Goal: Information Seeking & Learning: Learn about a topic

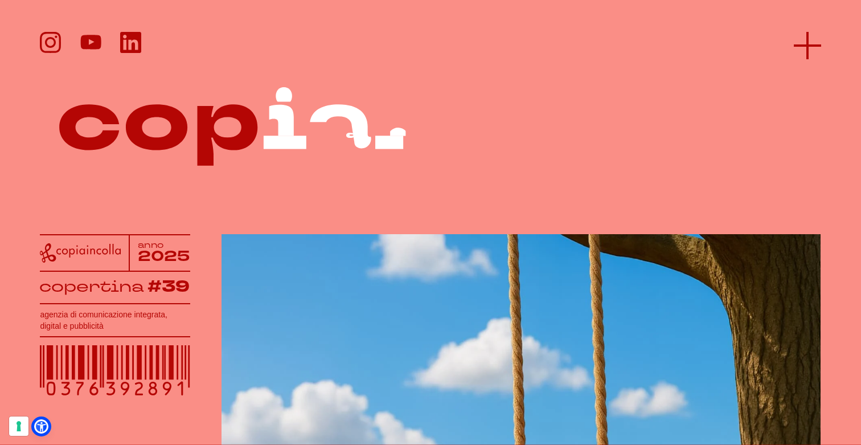
click at [805, 46] on line at bounding box center [807, 46] width 27 height 0
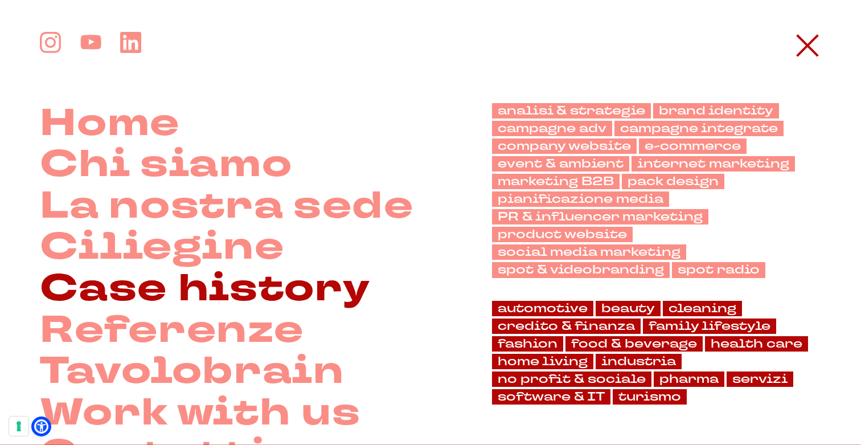
click at [144, 284] on link "Case history" at bounding box center [205, 289] width 330 height 42
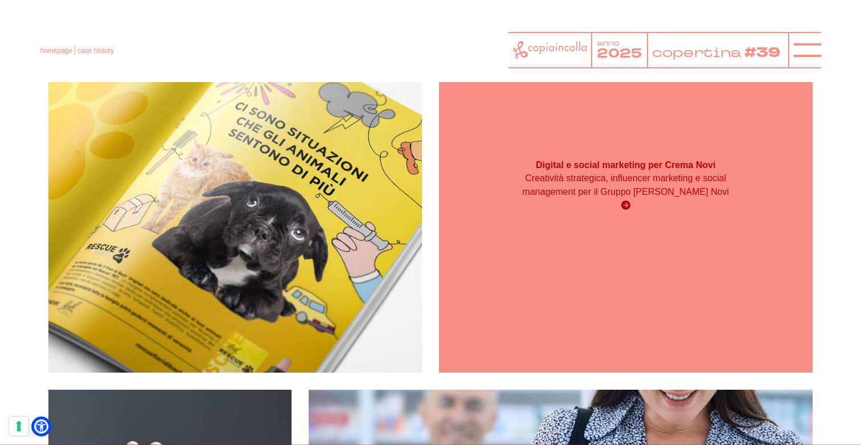
scroll to position [520, 0]
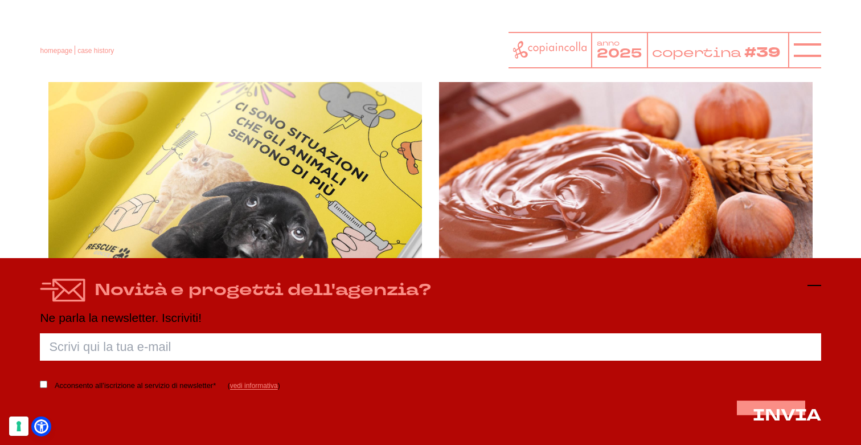
click at [815, 285] on line at bounding box center [815, 285] width 14 height 0
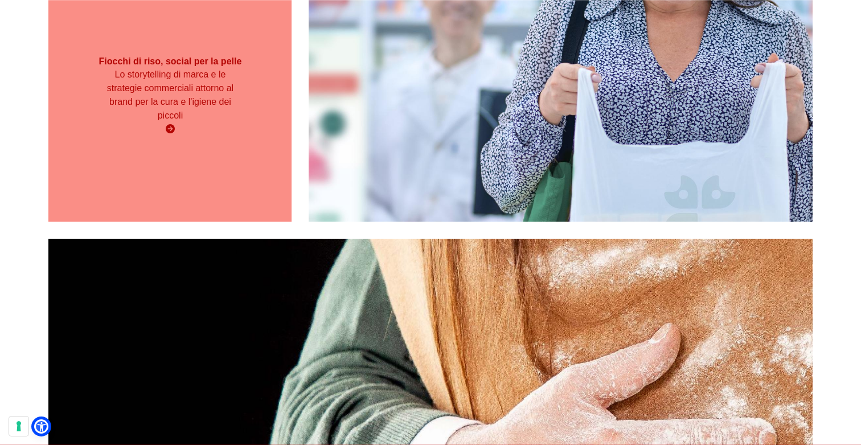
scroll to position [941, 0]
click at [190, 184] on div "Fiocchi di riso, social per la pelle Lo storytelling di marca e le strategie co…" at bounding box center [169, 95] width 243 height 252
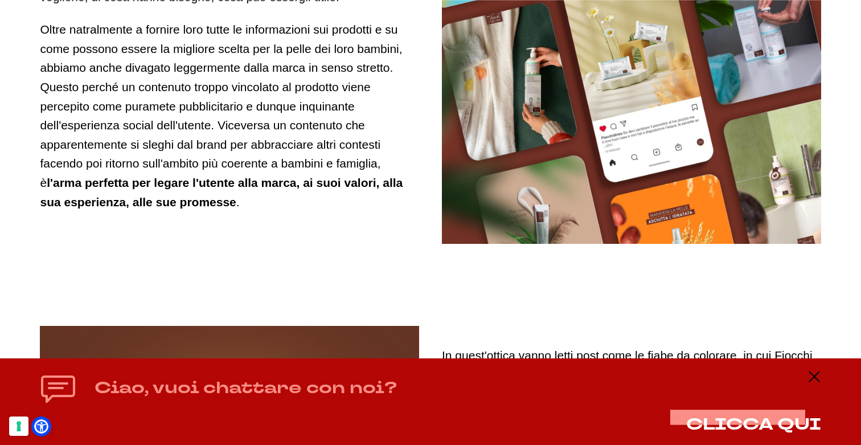
scroll to position [3784, 0]
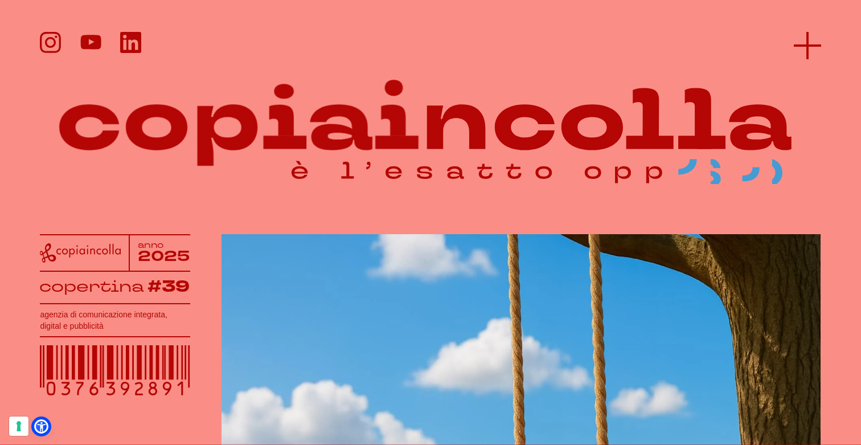
click at [808, 41] on line at bounding box center [808, 45] width 0 height 27
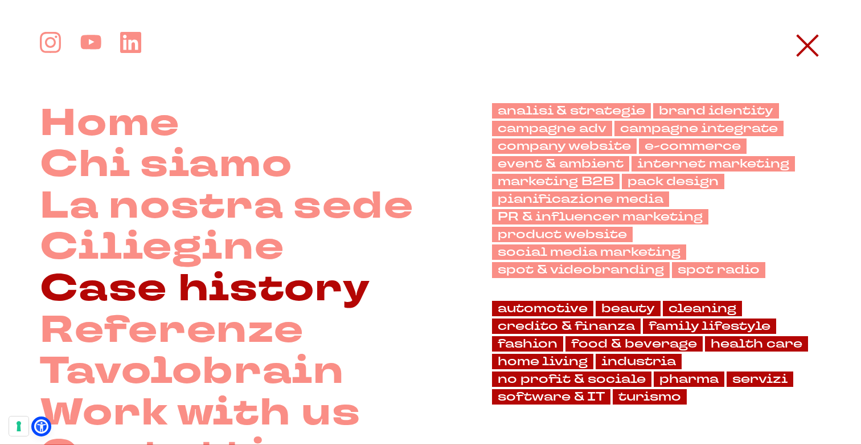
click at [196, 282] on link "Case history" at bounding box center [205, 289] width 330 height 42
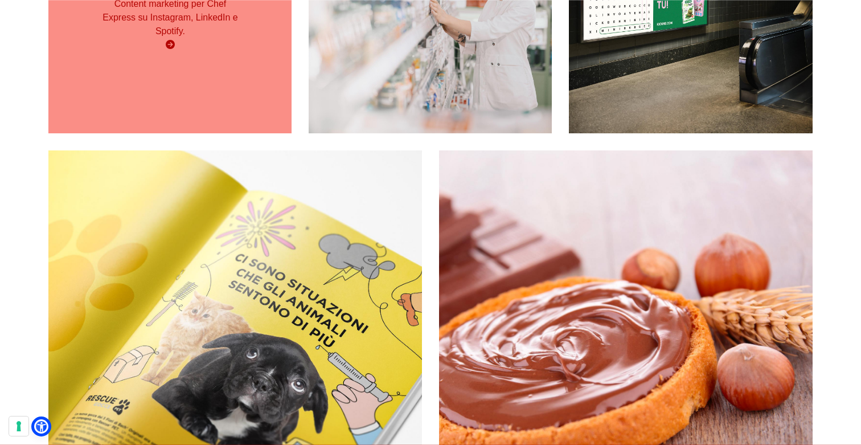
click at [199, 38] on p "Content marketing per Chef Express su Instagram, LinkedIn e Spotify." at bounding box center [170, 17] width 146 height 41
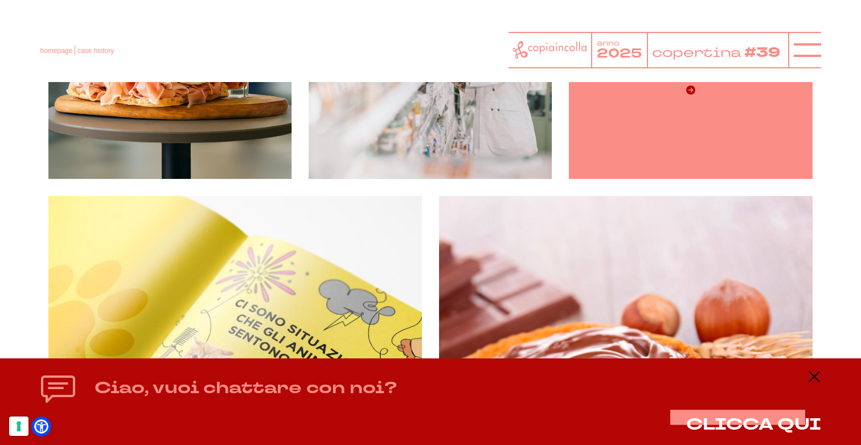
scroll to position [319, 0]
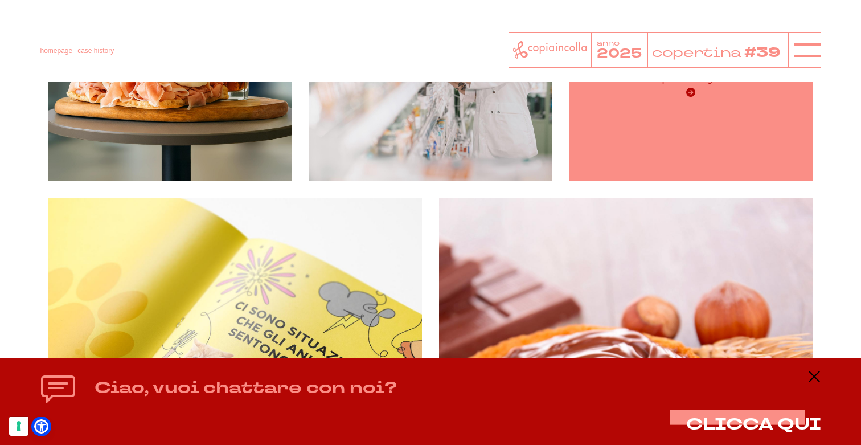
click at [677, 100] on div "Strategia e attività per il brand re nella GDO italiana del food a base di prot…" at bounding box center [691, 72] width 146 height 55
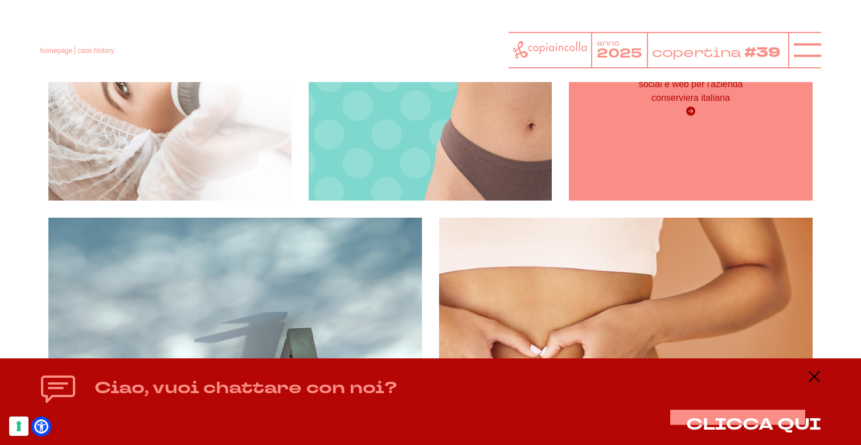
scroll to position [2938, 0]
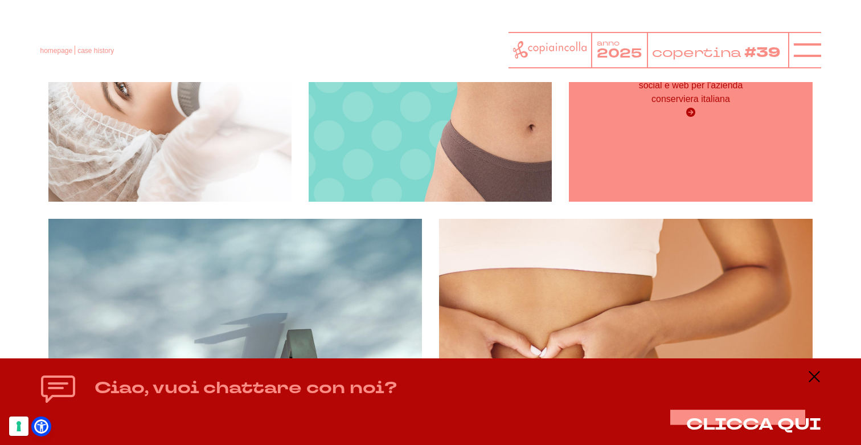
click at [738, 185] on div "La comunicazione visiva per Citres Il restyling grafico sviluppato per social e…" at bounding box center [690, 79] width 243 height 243
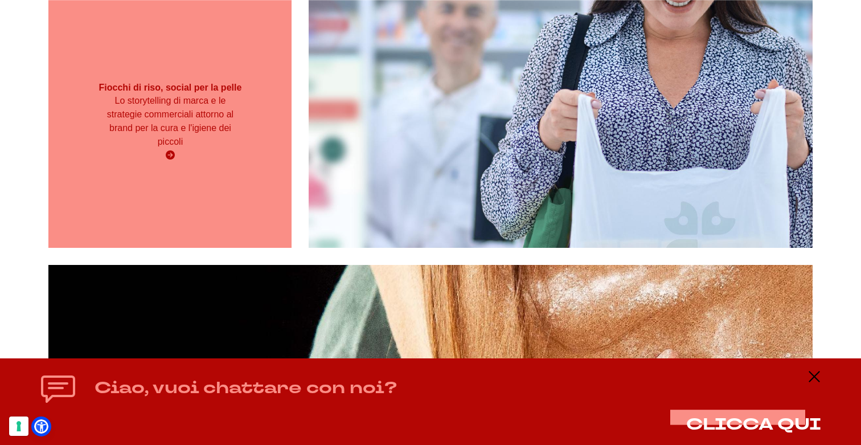
scroll to position [914, 0]
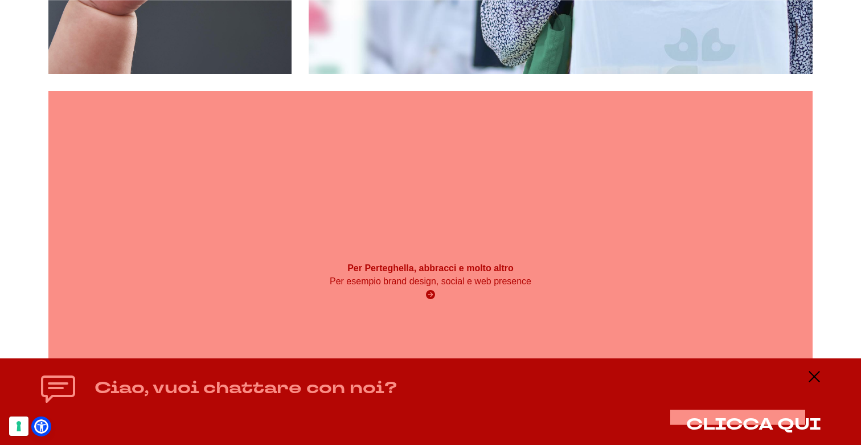
click at [447, 251] on div "Per Perteghella, abbracci e molto altro Per esempio brand design, social e web …" at bounding box center [430, 282] width 764 height 382
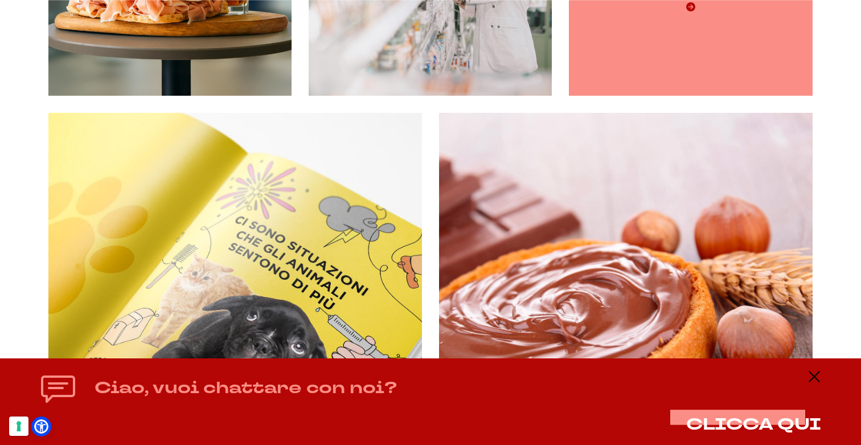
scroll to position [407, 0]
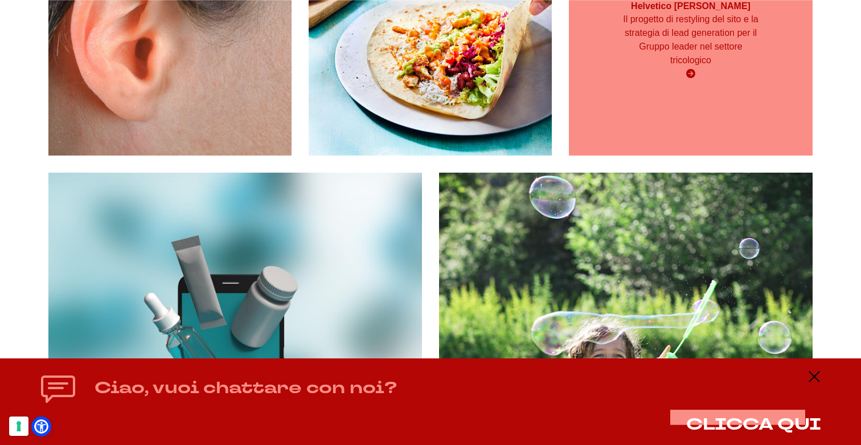
scroll to position [1666, 0]
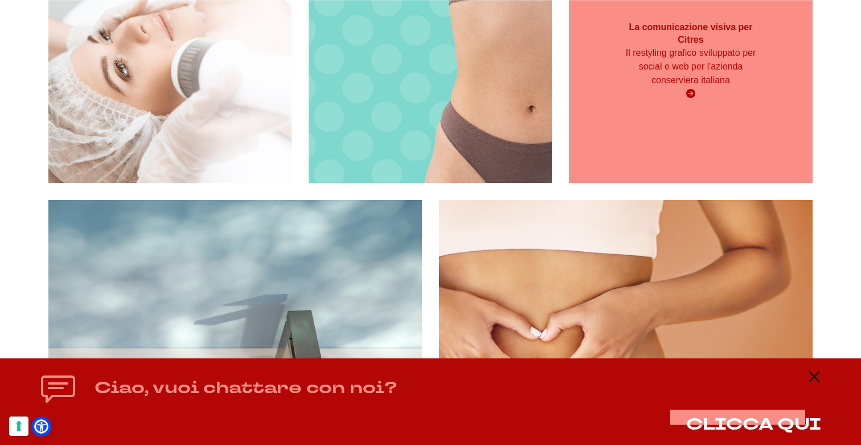
click at [676, 101] on div "Il restyling grafico sviluppato per social e web per l'azienda conserviera ital…" at bounding box center [691, 73] width 146 height 55
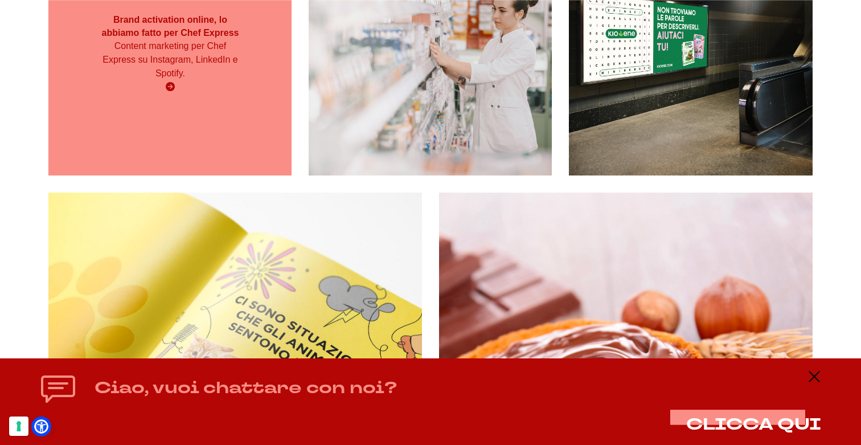
scroll to position [327, 0]
click at [228, 141] on div "Brand activation online, lo abbiamo fatto per Chef Express Content marketing pe…" at bounding box center [169, 53] width 243 height 243
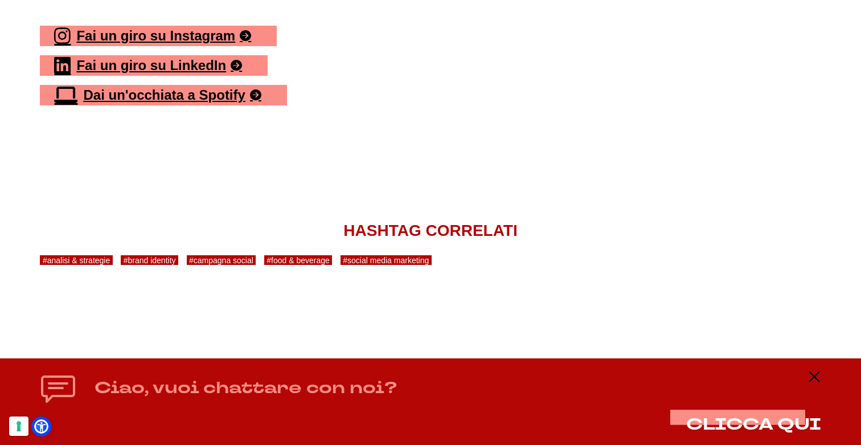
scroll to position [4745, 0]
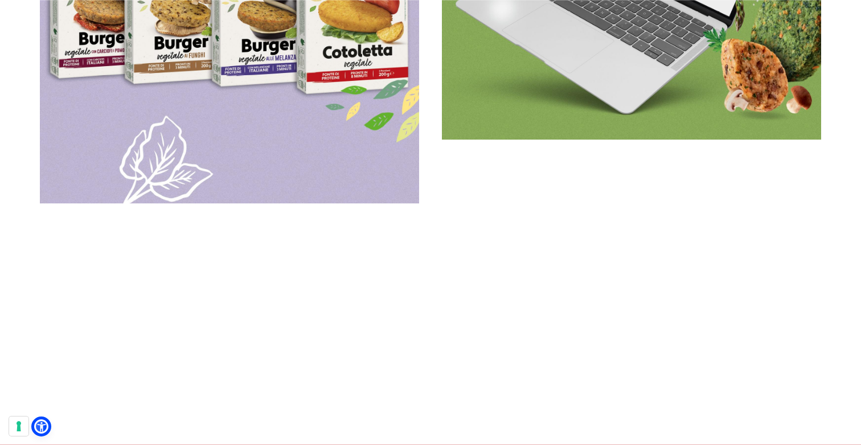
scroll to position [2856, 0]
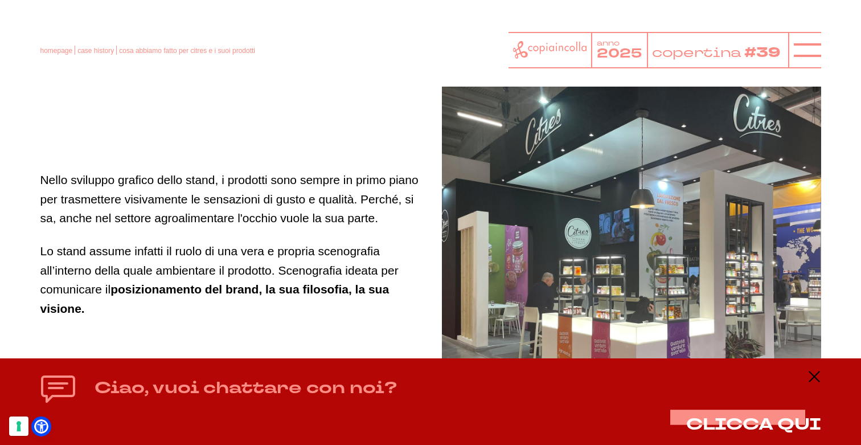
scroll to position [4970, 0]
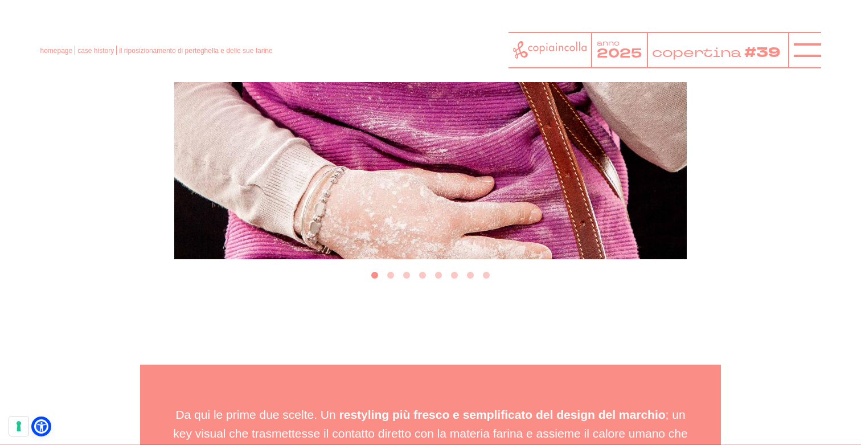
click at [391, 279] on button "Go to slide 2" at bounding box center [390, 275] width 7 height 7
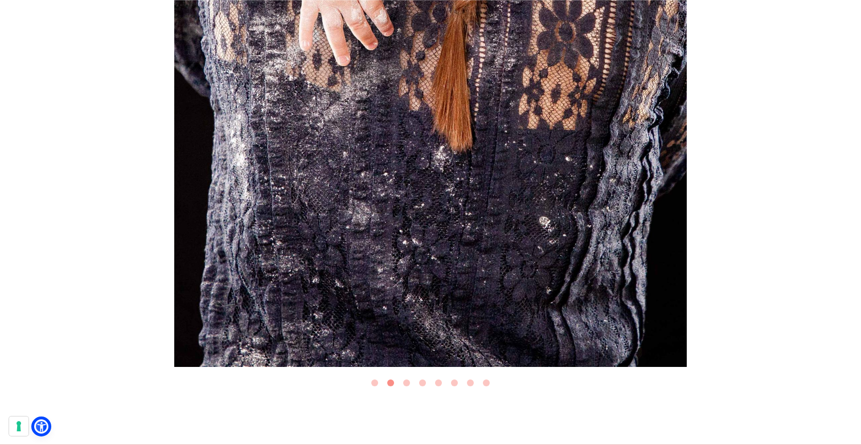
click at [404, 391] on li "Select a slide to show" at bounding box center [407, 383] width 16 height 15
click at [407, 386] on button "Go to slide 3" at bounding box center [406, 382] width 7 height 7
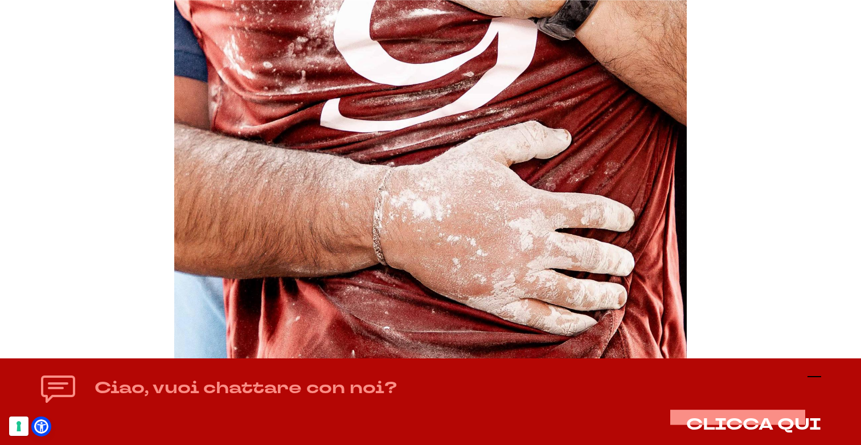
click at [820, 377] on icon at bounding box center [815, 377] width 14 height 14
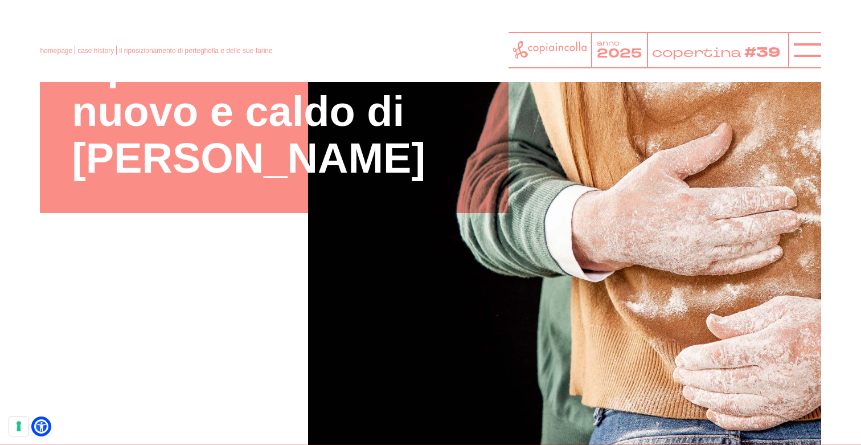
scroll to position [199, 0]
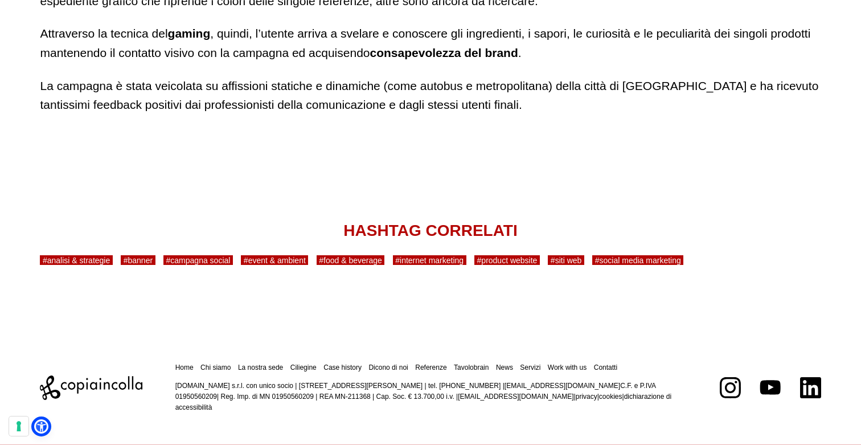
scroll to position [7342, 0]
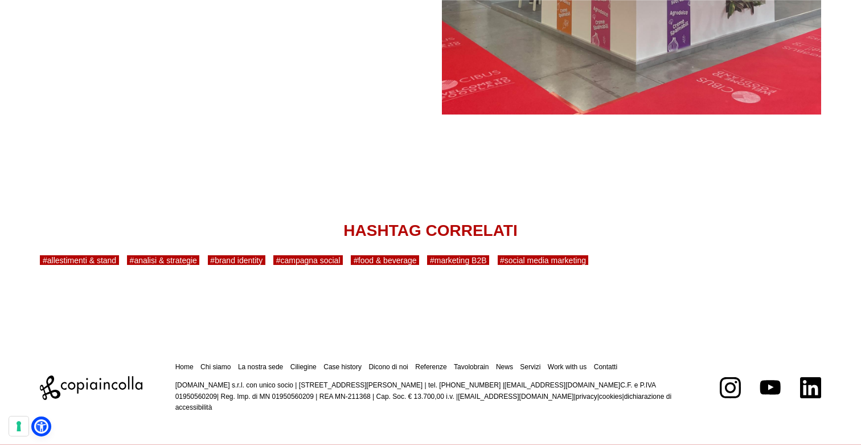
scroll to position [5420, 0]
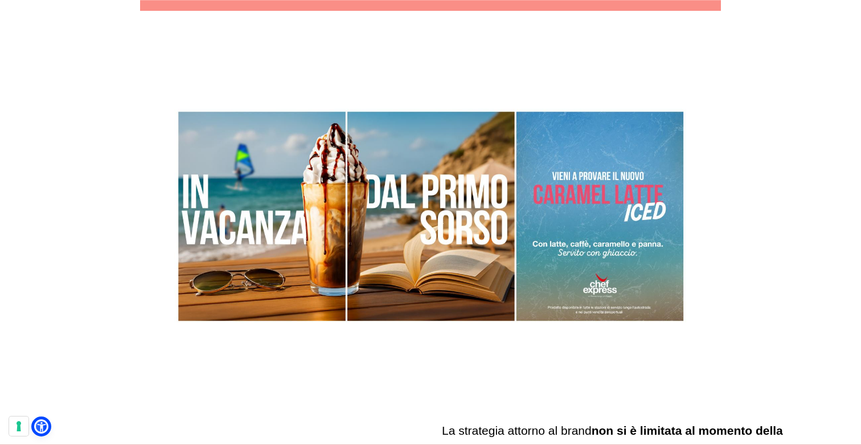
scroll to position [2644, 0]
